Goal: Task Accomplishment & Management: Use online tool/utility

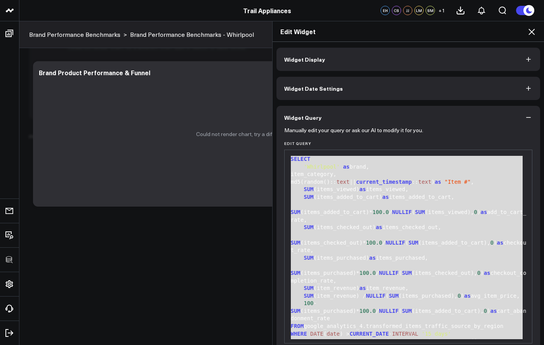
scroll to position [17, 0]
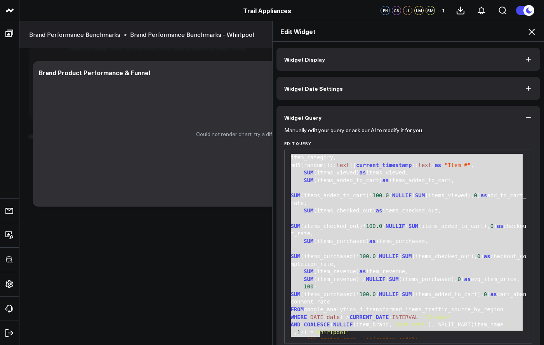
click at [524, 32] on h2 "Edit Widget" at bounding box center [408, 31] width 256 height 9
click at [533, 30] on icon at bounding box center [531, 32] width 6 height 6
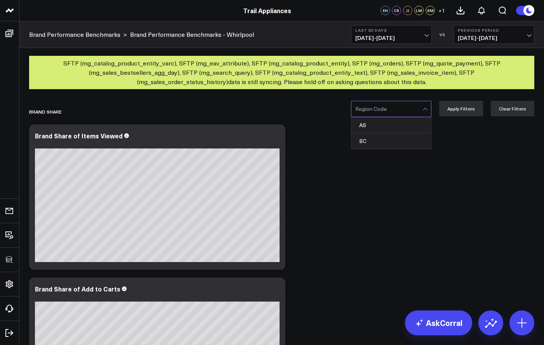
click at [414, 108] on div at bounding box center [388, 109] width 67 height 16
click at [408, 111] on div at bounding box center [388, 109] width 67 height 16
click at [410, 117] on div "Region Code" at bounding box center [391, 109] width 80 height 16
click at [406, 123] on div "AS" at bounding box center [391, 126] width 80 height 16
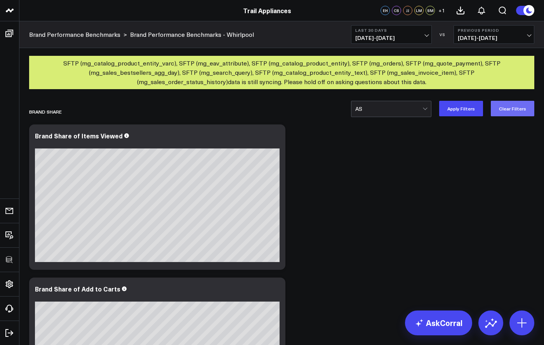
click at [514, 109] on button "Clear Filters" at bounding box center [511, 109] width 43 height 16
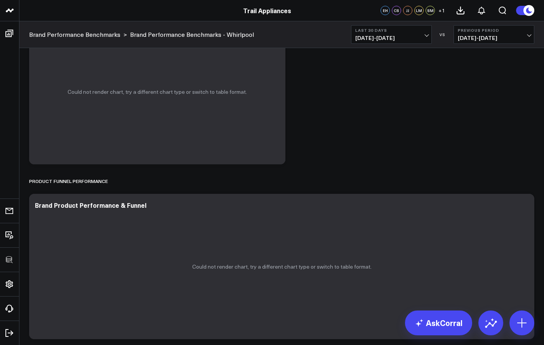
scroll to position [1683, 0]
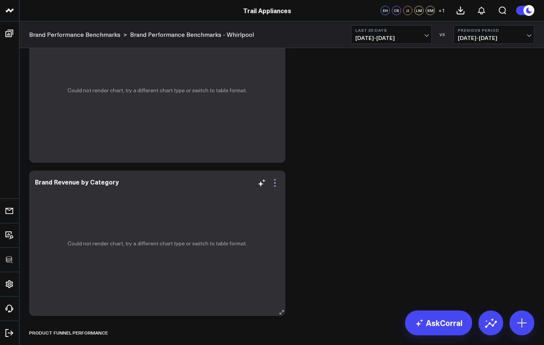
click at [276, 182] on icon at bounding box center [274, 182] width 9 height 9
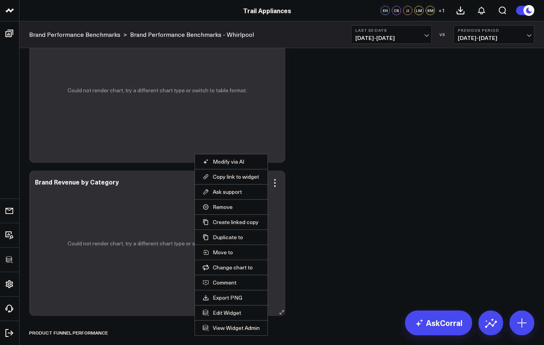
click at [218, 318] on li "Edit Widget" at bounding box center [231, 312] width 73 height 15
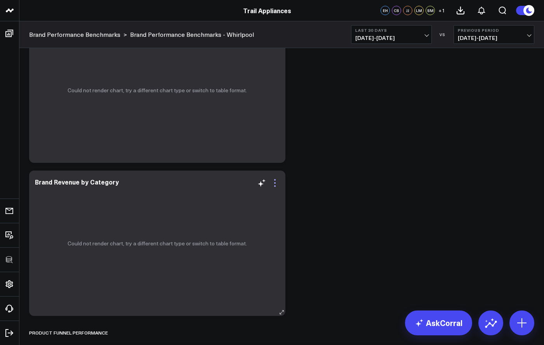
click at [276, 182] on icon at bounding box center [274, 182] width 9 height 9
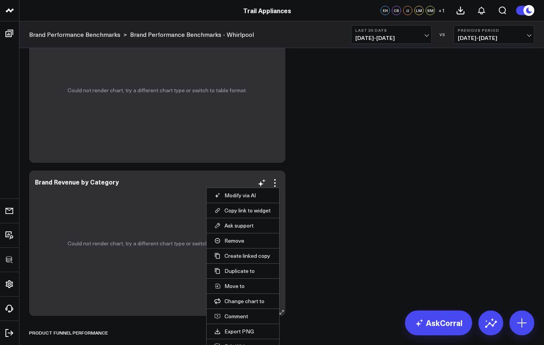
scroll to position [1758, 0]
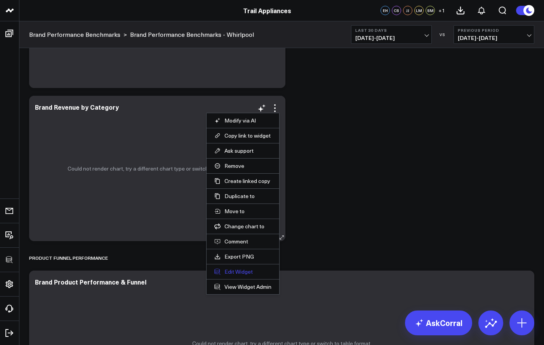
click at [244, 270] on button "Edit Widget" at bounding box center [242, 271] width 57 height 7
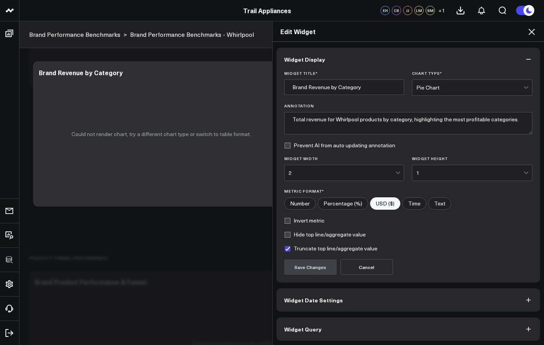
scroll to position [1, 0]
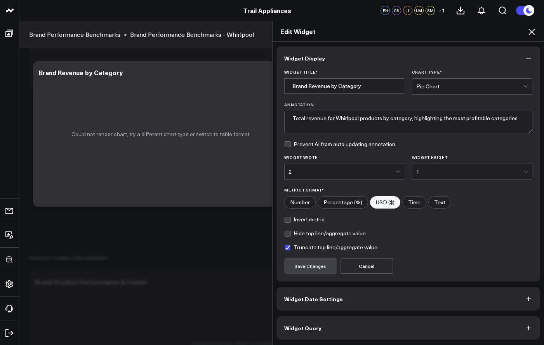
click at [319, 333] on button "Widget Query" at bounding box center [408, 328] width 264 height 23
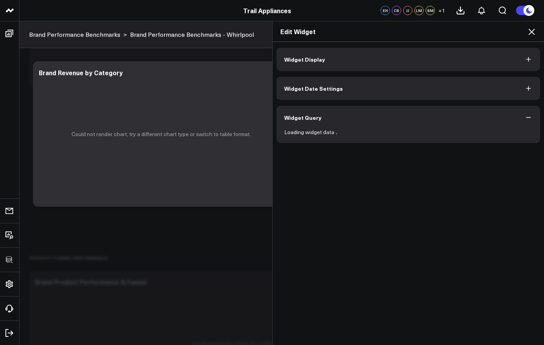
scroll to position [0, 0]
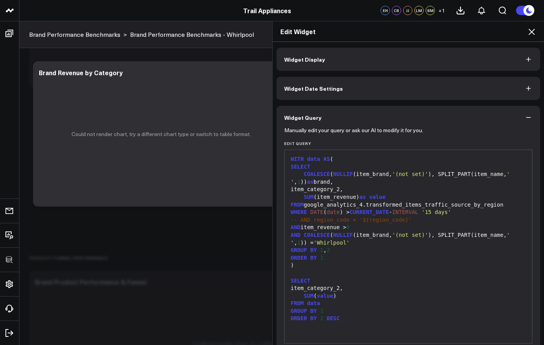
click at [330, 277] on div "SELECT" at bounding box center [408, 281] width 240 height 8
click at [365, 270] on div at bounding box center [408, 274] width 240 height 8
click at [378, 265] on div ")" at bounding box center [408, 266] width 240 height 8
click at [369, 240] on div "AND COALESCE ( NULLIF (item_brand, '(not set)' ), SPLIT_PART(item_name, ' ' , 1…" at bounding box center [408, 239] width 240 height 15
drag, startPoint x: 360, startPoint y: 236, endPoint x: 351, endPoint y: 234, distance: 8.6
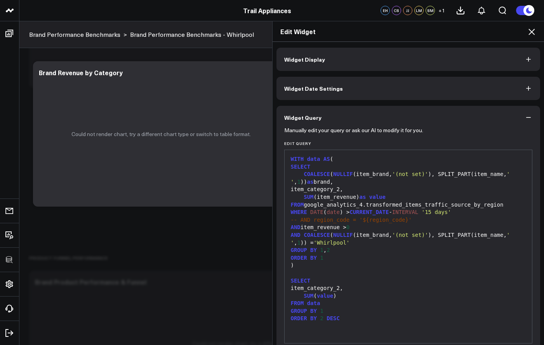
click at [359, 236] on div "AND COALESCE ( NULLIF (item_brand, '(not set)' ), SPLIT_PART(item_name, ' ' , 1…" at bounding box center [408, 239] width 240 height 15
click at [350, 233] on div "AND COALESCE ( NULLIF (item_brand, '(not set)' ), SPLIT_PART(item_name, ' ' , 1…" at bounding box center [408, 239] width 240 height 15
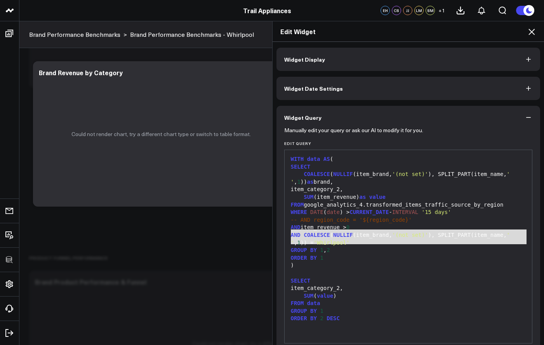
click at [344, 222] on div "-- AND region_code = '${region_code}'" at bounding box center [408, 220] width 240 height 8
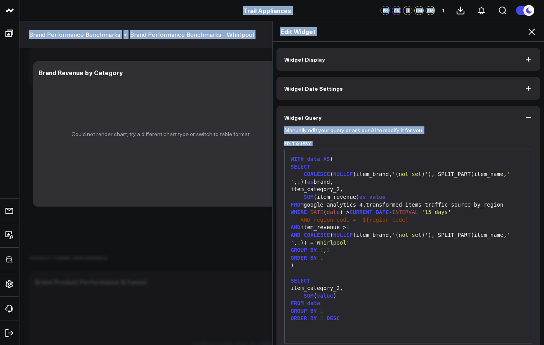
click at [344, 222] on div "-- AND region_code = '${region_code}'" at bounding box center [408, 220] width 240 height 8
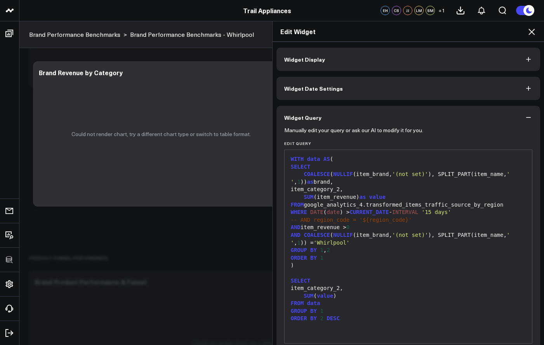
scroll to position [35, 0]
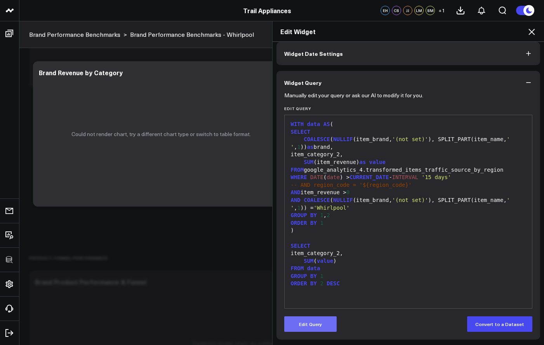
click at [310, 326] on button "Edit Query" at bounding box center [310, 325] width 52 height 16
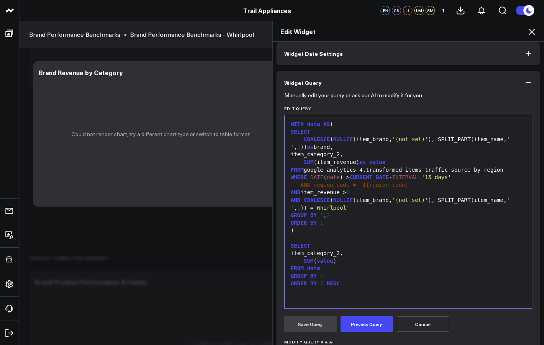
click at [351, 267] on div "FROM data" at bounding box center [408, 269] width 240 height 8
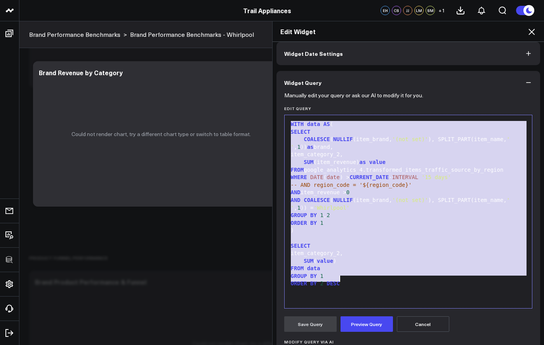
copy div "WITH data AS ( SELECT COALESCE ( NULLIF (item_brand, '(not set)' ), SPLIT_PART(…"
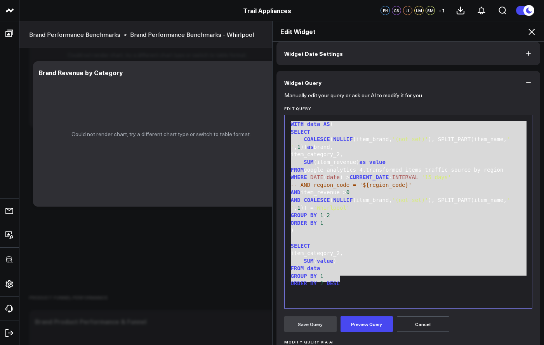
click at [534, 29] on icon at bounding box center [530, 31] width 9 height 9
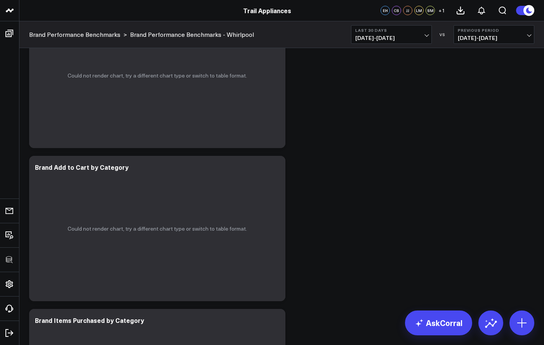
scroll to position [1361, 0]
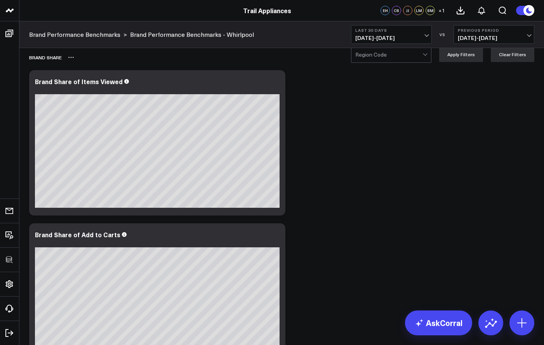
scroll to position [0, 0]
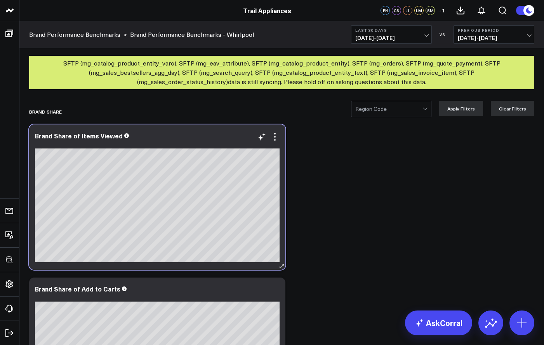
click at [280, 139] on div "Brand Share of Items Viewed [fontSize:14px lineHeight:16px][/]: [fontSize:14px …" at bounding box center [157, 197] width 256 height 145
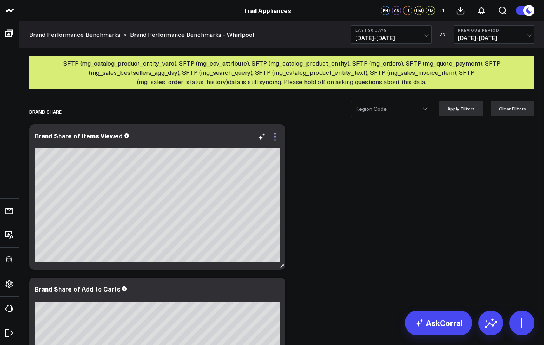
click at [274, 136] on icon at bounding box center [274, 136] width 9 height 9
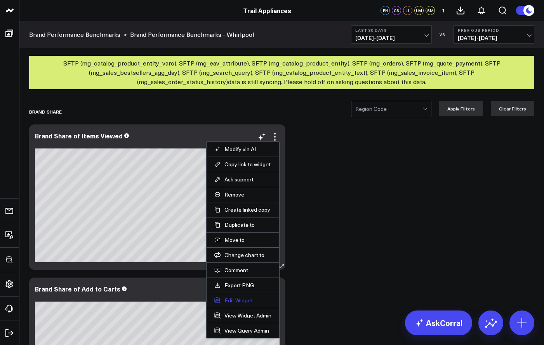
click at [237, 300] on button "Edit Widget" at bounding box center [242, 300] width 57 height 7
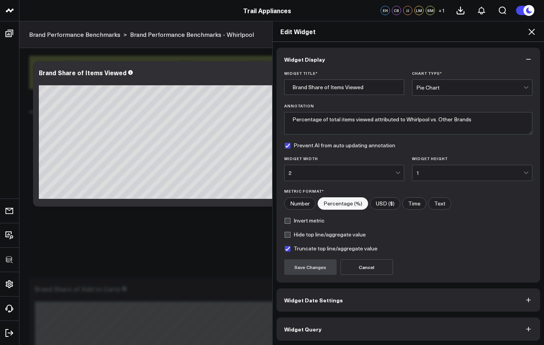
scroll to position [1, 0]
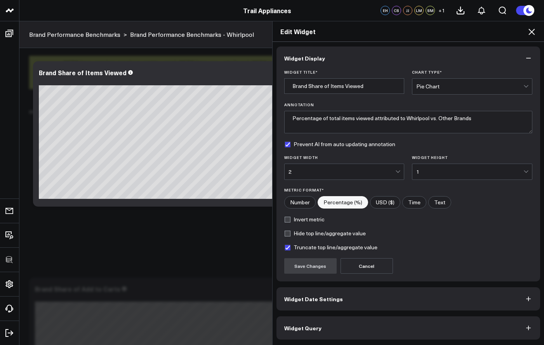
click at [356, 324] on button "Widget Query" at bounding box center [408, 328] width 264 height 23
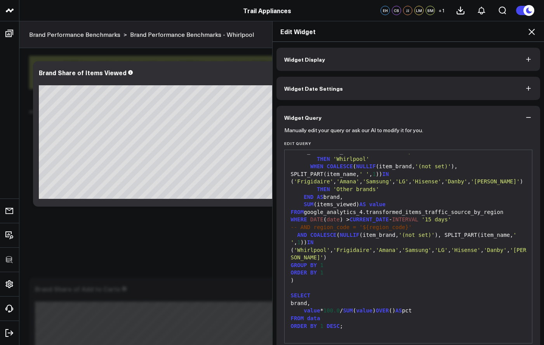
scroll to position [54, 0]
click at [533, 37] on div "Edit Widget" at bounding box center [408, 31] width 272 height 21
click at [533, 35] on icon at bounding box center [530, 31] width 9 height 9
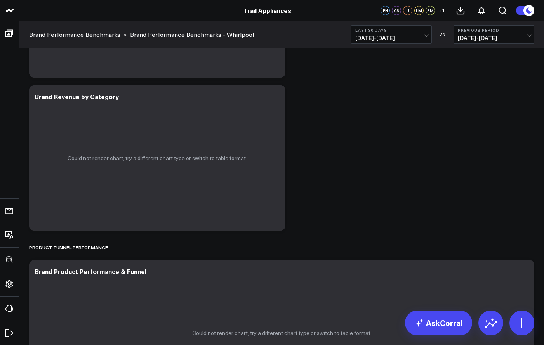
scroll to position [1879, 0]
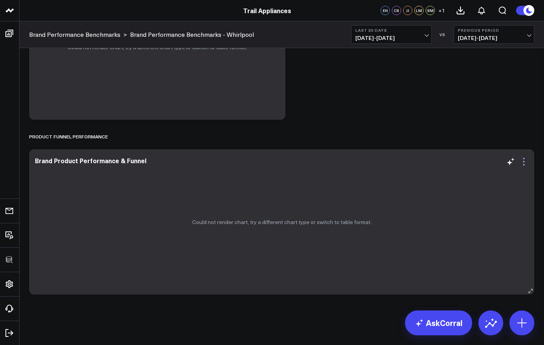
click at [526, 160] on icon at bounding box center [523, 161] width 9 height 9
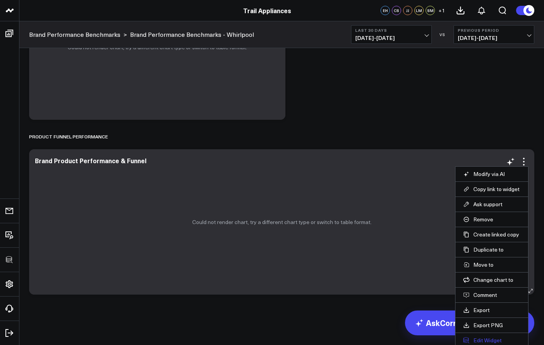
click at [485, 339] on button "Edit Widget" at bounding box center [491, 340] width 57 height 7
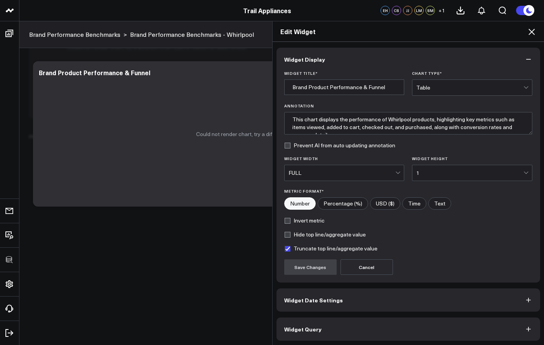
scroll to position [1, 0]
click at [391, 334] on button "Widget Query" at bounding box center [408, 328] width 264 height 23
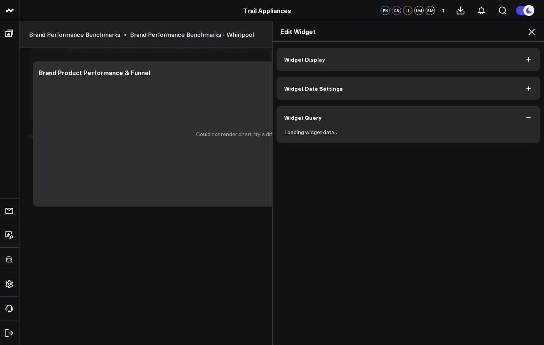
scroll to position [0, 0]
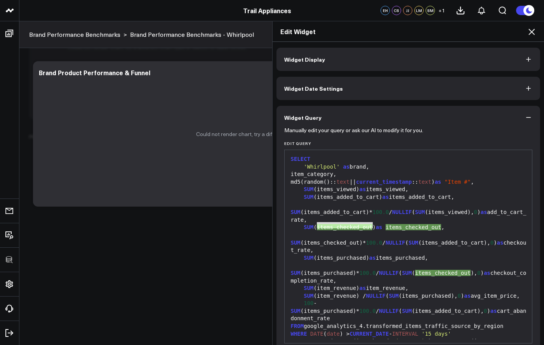
drag, startPoint x: 315, startPoint y: 227, endPoint x: 369, endPoint y: 226, distance: 53.9
click at [369, 232] on div "SUM (items_checked_out)* 100.0 / NULLIF ( SUM (items_added_to_cart), 0 ) as che…" at bounding box center [408, 243] width 240 height 23
copy div "items_checked_out"
click at [165, 275] on div "Edit Widget Widget Display Widget Date Settings Widget Query Manually edit your…" at bounding box center [272, 183] width 544 height 324
click at [532, 35] on icon at bounding box center [530, 31] width 9 height 9
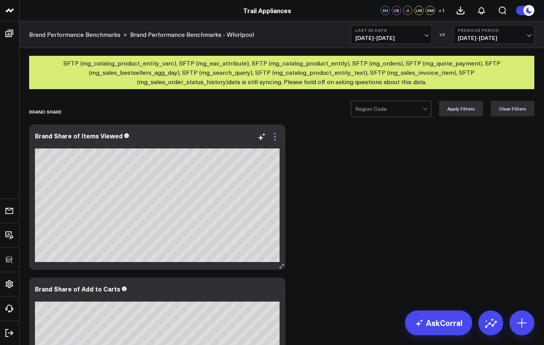
click at [275, 140] on icon at bounding box center [274, 136] width 9 height 9
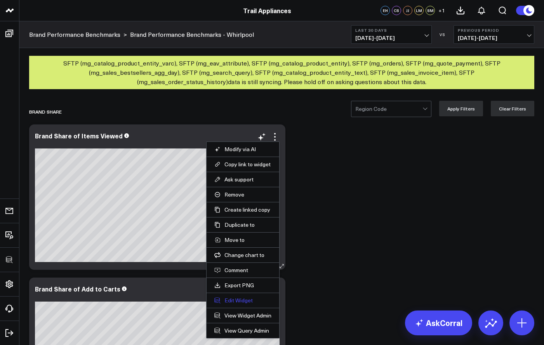
click at [251, 302] on button "Edit Widget" at bounding box center [242, 300] width 57 height 7
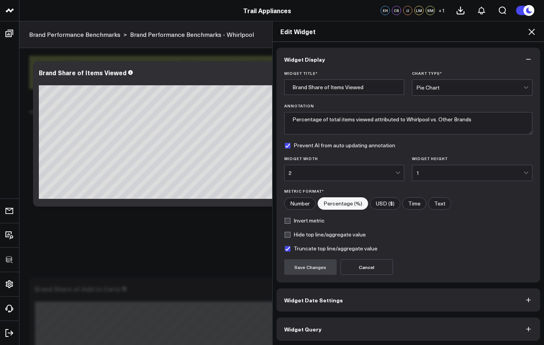
scroll to position [1, 0]
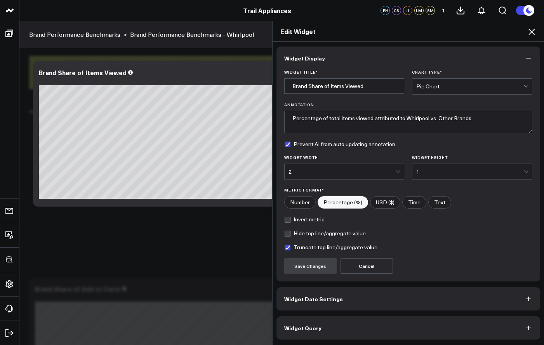
click at [376, 328] on button "Widget Query" at bounding box center [408, 328] width 264 height 23
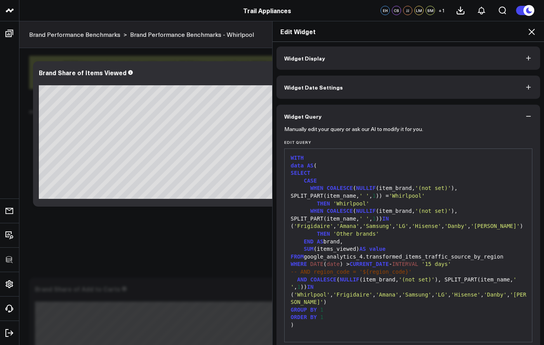
scroll to position [0, 0]
click at [531, 36] on icon at bounding box center [530, 31] width 9 height 9
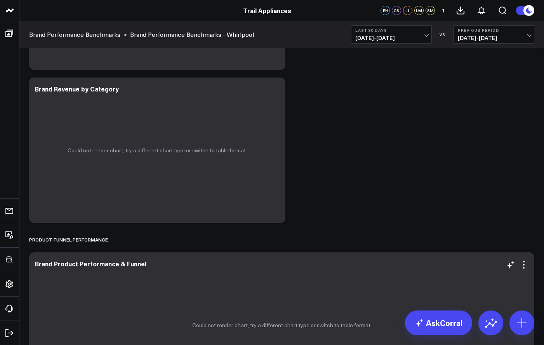
scroll to position [1879, 0]
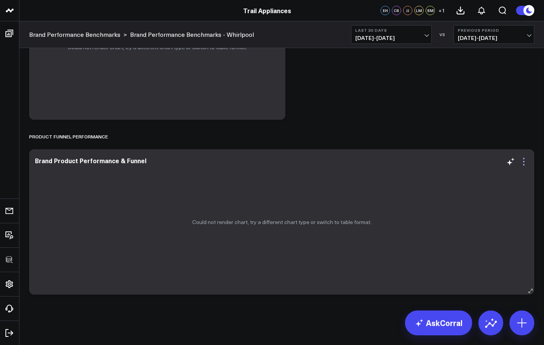
click at [521, 159] on icon at bounding box center [523, 161] width 9 height 9
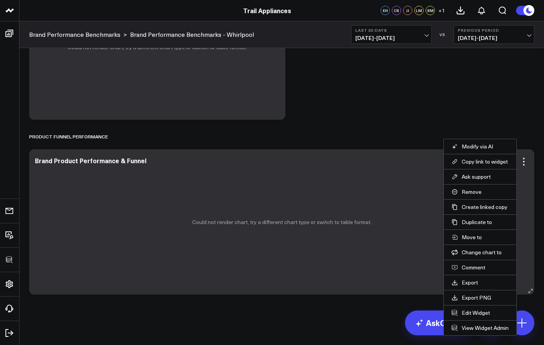
click at [473, 309] on li "Edit Widget" at bounding box center [479, 312] width 73 height 15
